Goal: Task Accomplishment & Management: Use online tool/utility

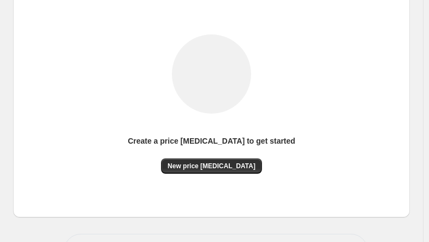
scroll to position [164, 0]
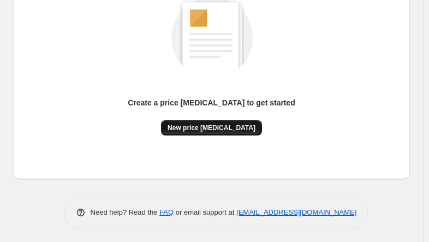
click at [209, 126] on span "New price change job" at bounding box center [212, 127] width 88 height 9
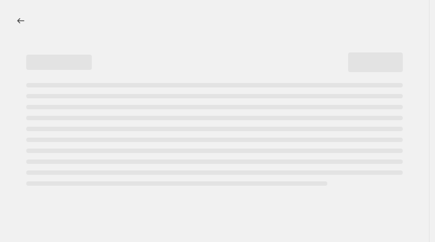
select select "percentage"
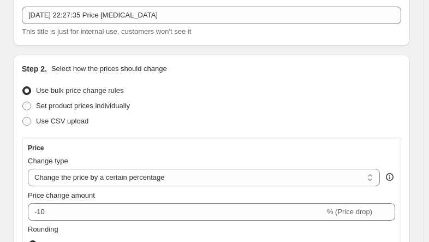
scroll to position [164, 0]
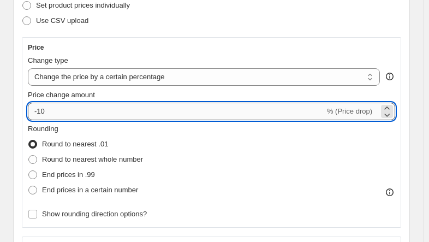
click at [78, 109] on input "-10" at bounding box center [176, 111] width 297 height 17
type input "-1"
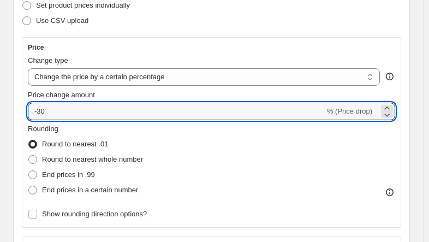
type input "-30"
click at [213, 145] on div "Rounding Round to nearest .01 Round to nearest whole number End prices in .99 E…" at bounding box center [211, 160] width 367 height 74
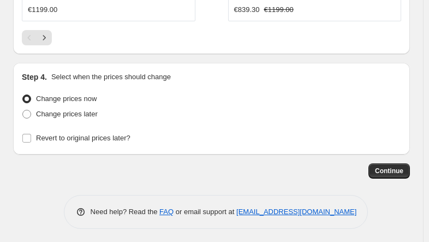
scroll to position [1341, 0]
click at [397, 171] on span "Continue" at bounding box center [389, 170] width 28 height 9
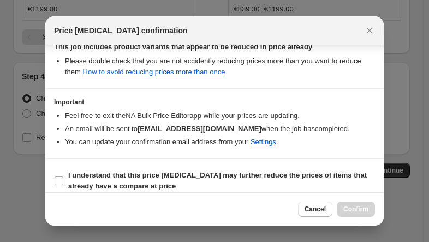
scroll to position [216, 0]
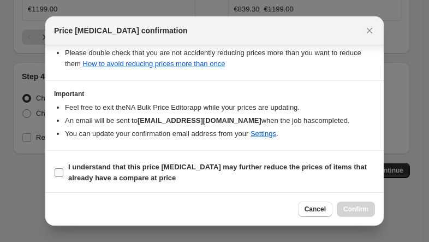
click at [62, 168] on input "I understand that this price change job may further reduce the prices of items …" at bounding box center [59, 172] width 9 height 9
checkbox input "true"
click at [356, 210] on span "Confirm" at bounding box center [355, 209] width 25 height 9
